Goal: Ask a question

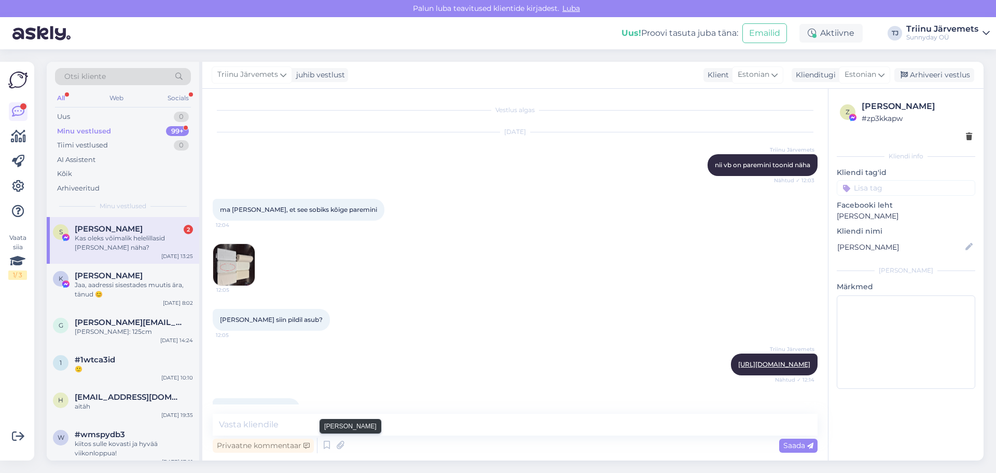
scroll to position [5247, 0]
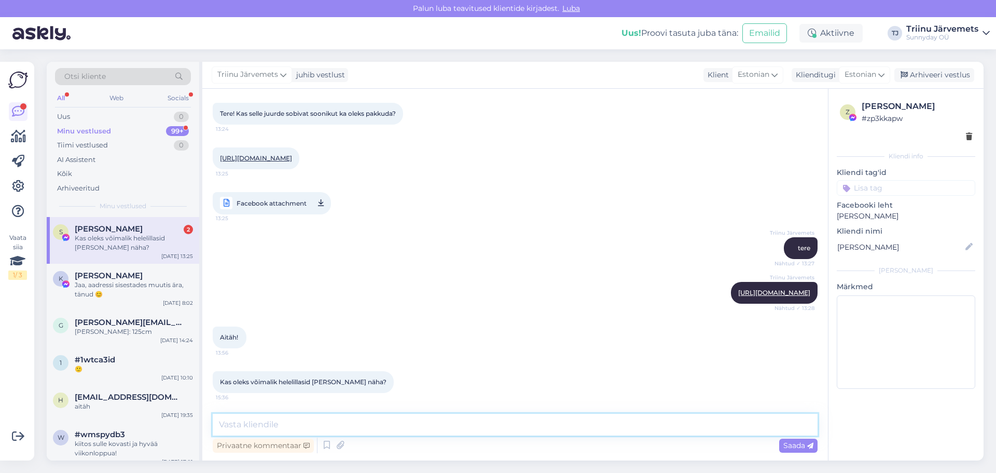
click at [328, 423] on textarea at bounding box center [515, 424] width 605 height 22
type textarea "dressi või trikotaaži"
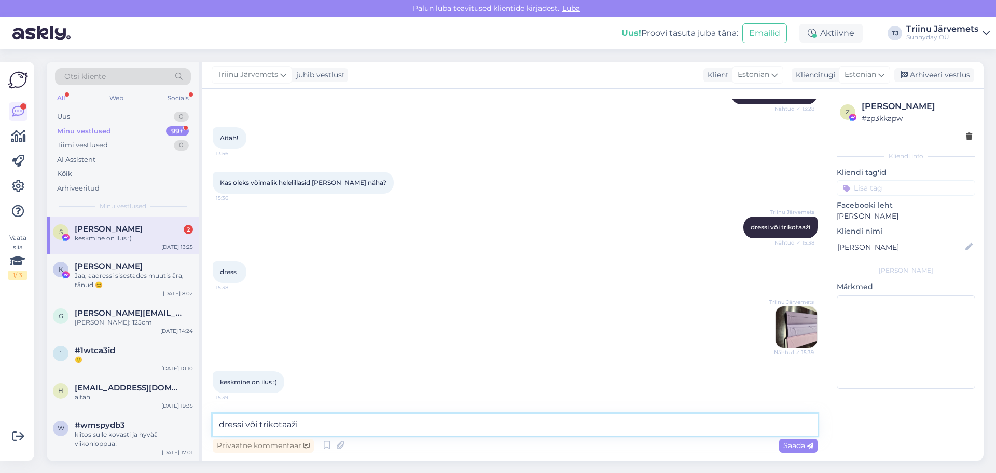
scroll to position [5491, 0]
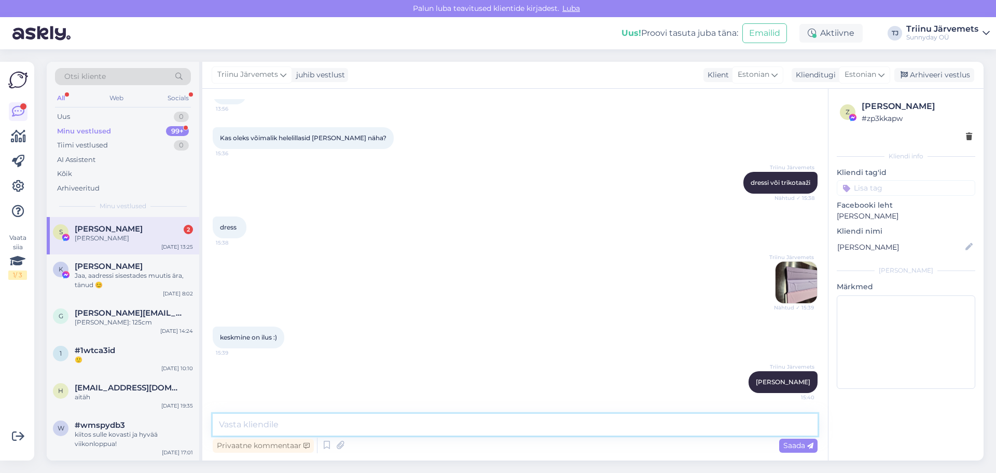
click at [342, 429] on textarea at bounding box center [515, 424] width 605 height 22
paste textarea "[URL][DOMAIN_NAME]"
type textarea "[URL][DOMAIN_NAME]"
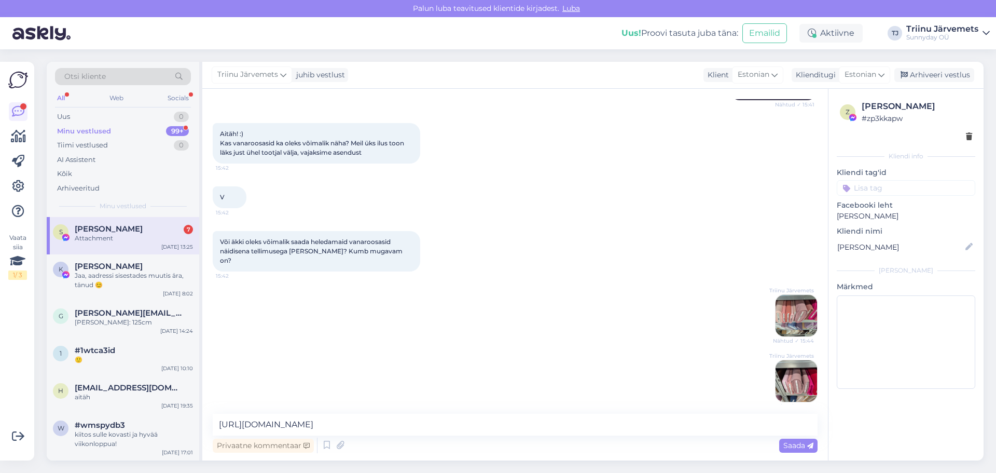
scroll to position [6003, 0]
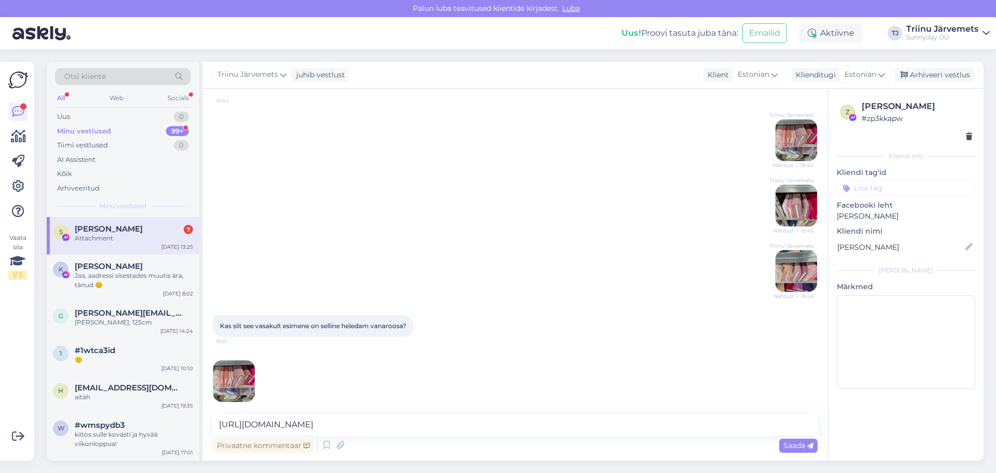
click at [234, 371] on img at bounding box center [233, 380] width 41 height 41
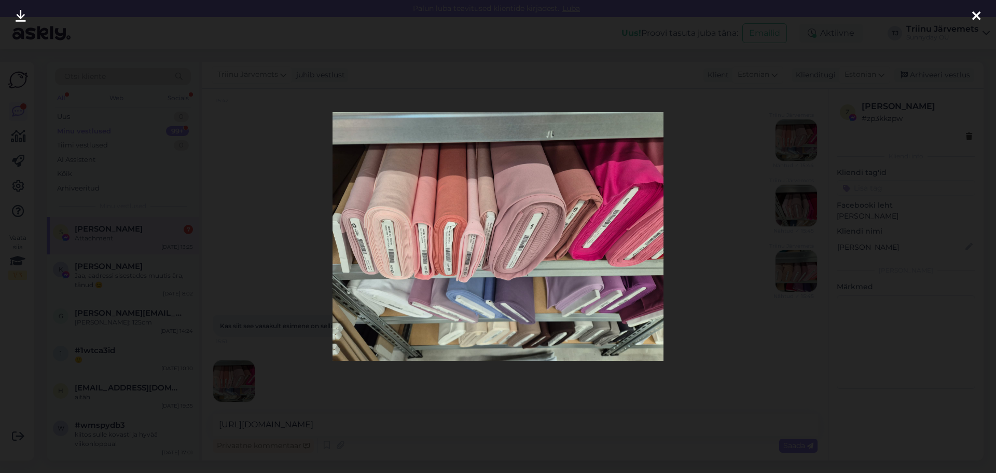
click at [976, 18] on icon at bounding box center [976, 16] width 8 height 13
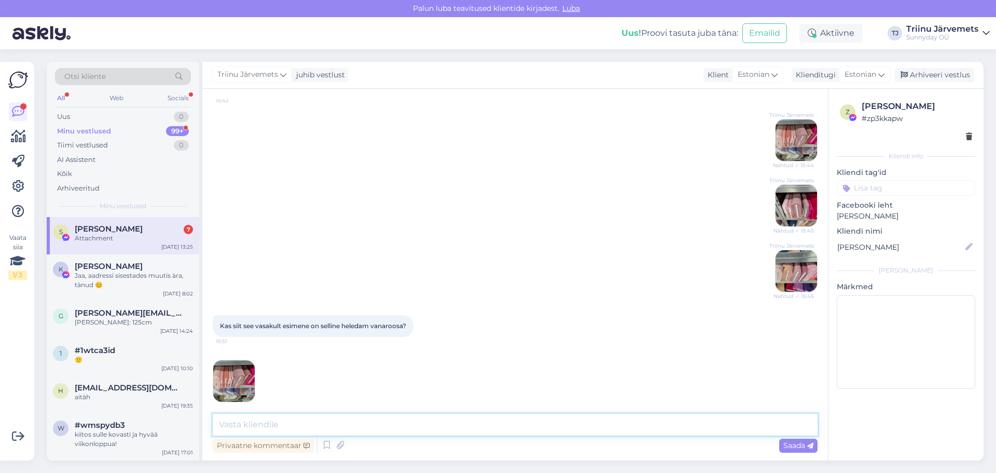
click at [286, 423] on textarea at bounding box center [515, 424] width 605 height 22
paste textarea "[URL][DOMAIN_NAME][PERSON_NAME]"
type textarea "[URL][DOMAIN_NAME][PERSON_NAME]"
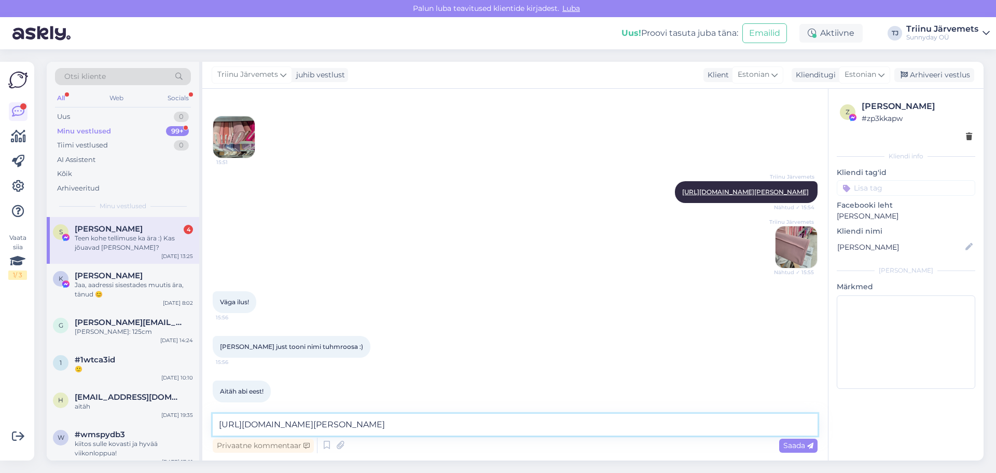
scroll to position [6301, 0]
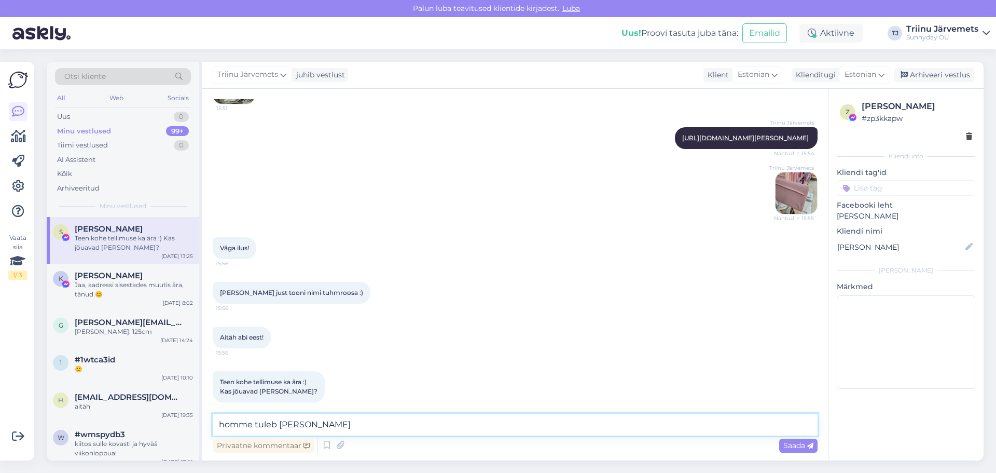
type textarea "homme tuleb [PERSON_NAME]"
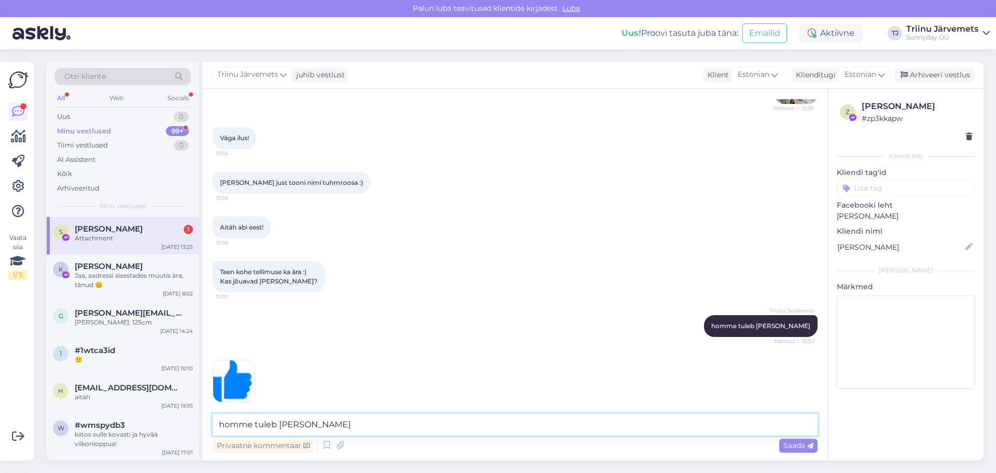
scroll to position [6455, 0]
